Goal: Information Seeking & Learning: Learn about a topic

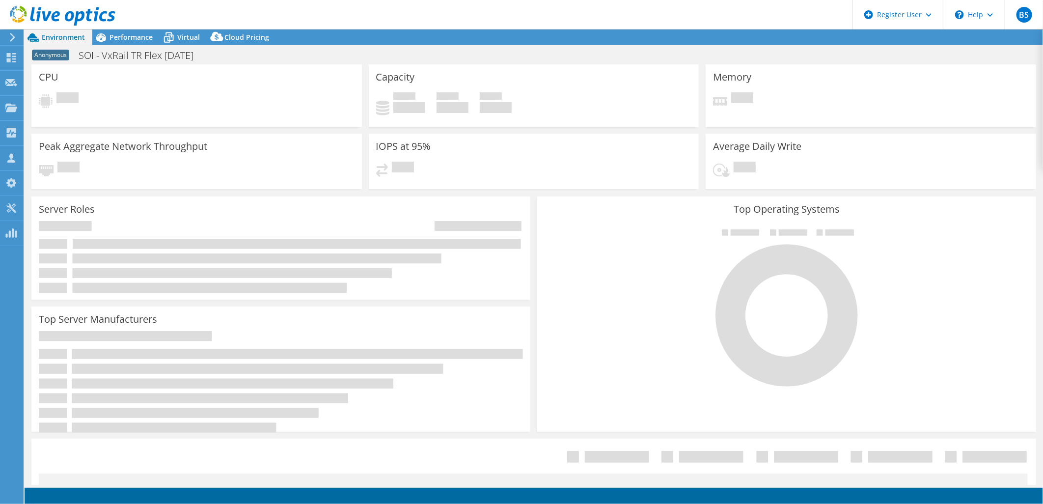
select select "USD"
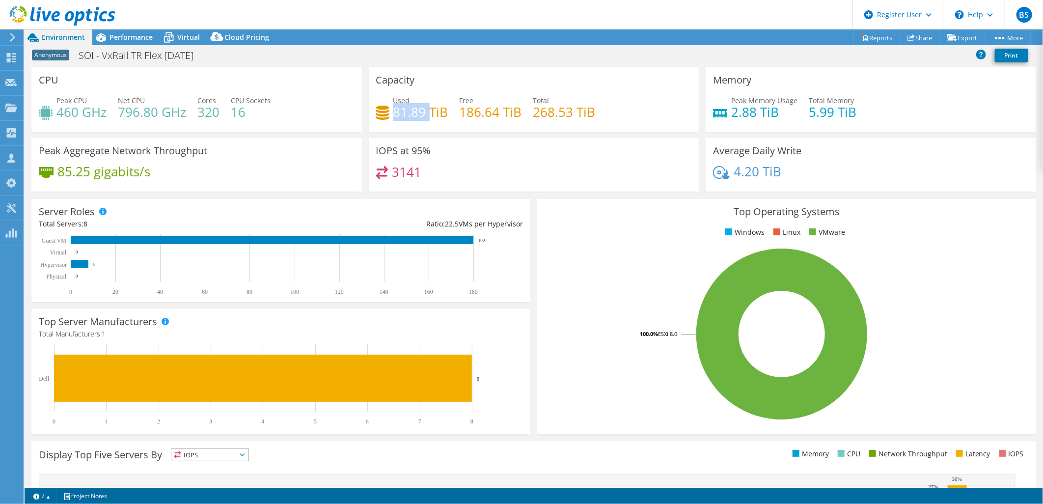
drag, startPoint x: 424, startPoint y: 110, endPoint x: 390, endPoint y: 113, distance: 34.0
click at [393, 113] on h4 "81.89 TiB" at bounding box center [420, 112] width 55 height 11
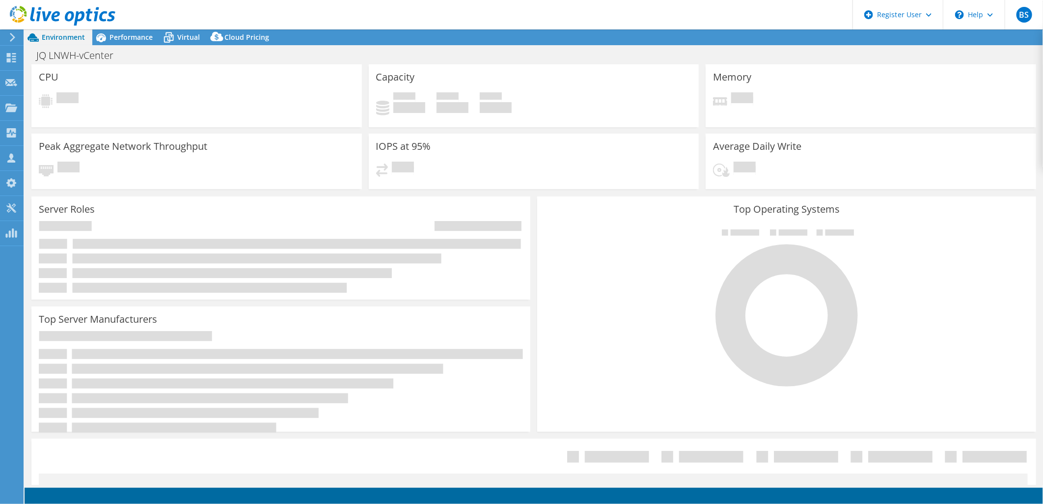
select select "USD"
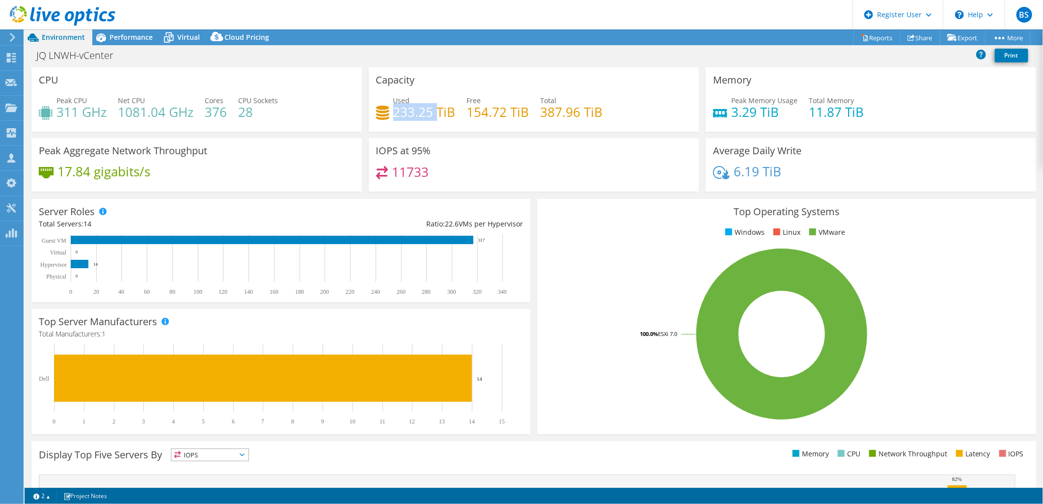
drag, startPoint x: 433, startPoint y: 107, endPoint x: 390, endPoint y: 109, distance: 42.8
click at [393, 109] on h4 "233.25 TiB" at bounding box center [424, 112] width 62 height 11
copy h4 "233.25"
